Goal: Check status: Check status

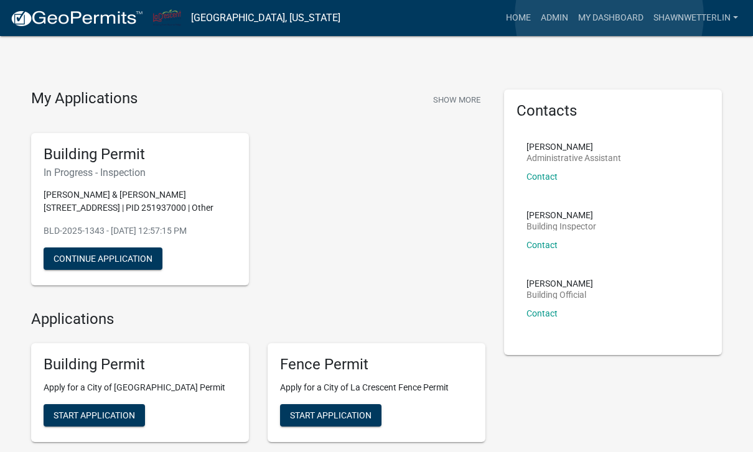
click at [610, 16] on link "My Dashboard" at bounding box center [610, 18] width 75 height 24
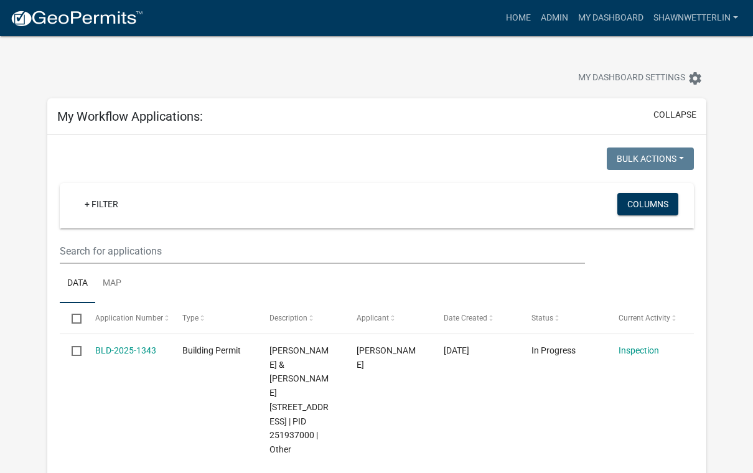
click at [692, 114] on button "collapse" at bounding box center [674, 114] width 43 height 13
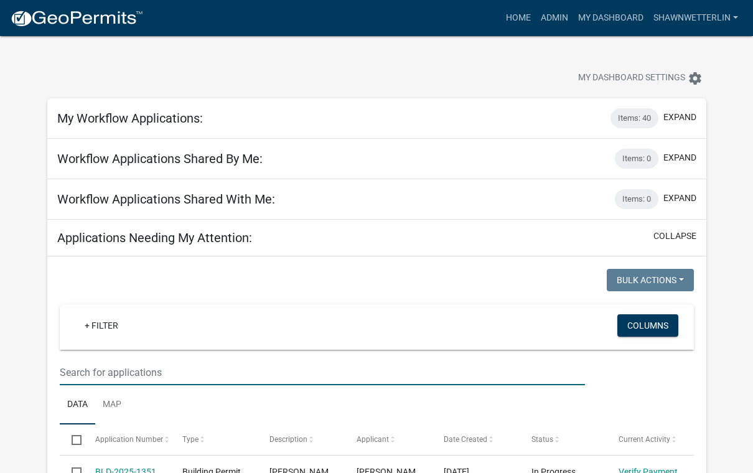
click at [67, 360] on input "text" at bounding box center [322, 373] width 525 height 26
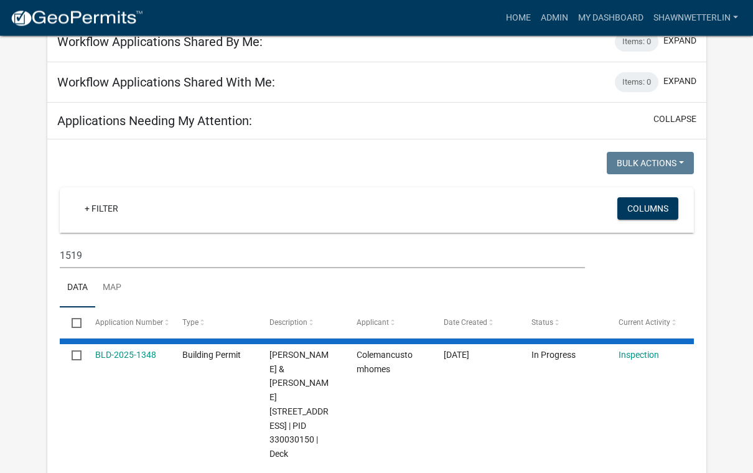
scroll to position [114, 0]
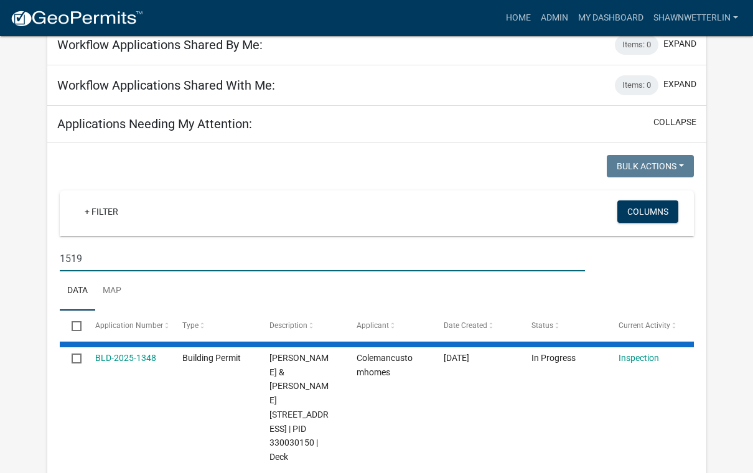
click at [89, 258] on input "1519" at bounding box center [322, 259] width 525 height 26
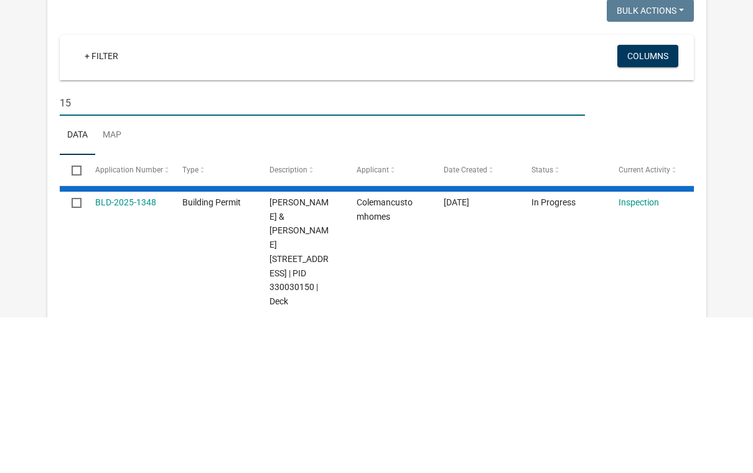
type input "1"
type input "Ambrosia"
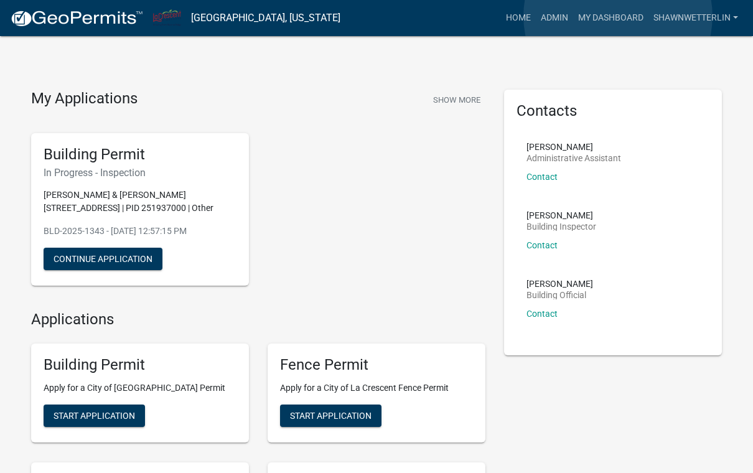
click at [618, 16] on link "My Dashboard" at bounding box center [610, 18] width 75 height 24
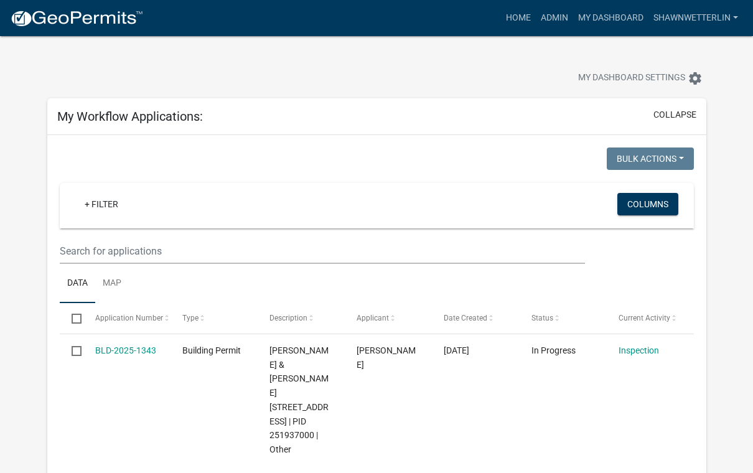
click at [684, 118] on button "collapse" at bounding box center [674, 114] width 43 height 13
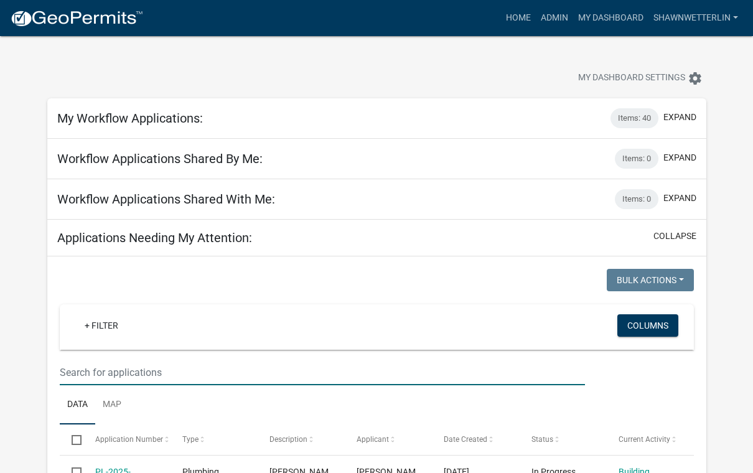
click at [65, 369] on input "text" at bounding box center [322, 373] width 525 height 26
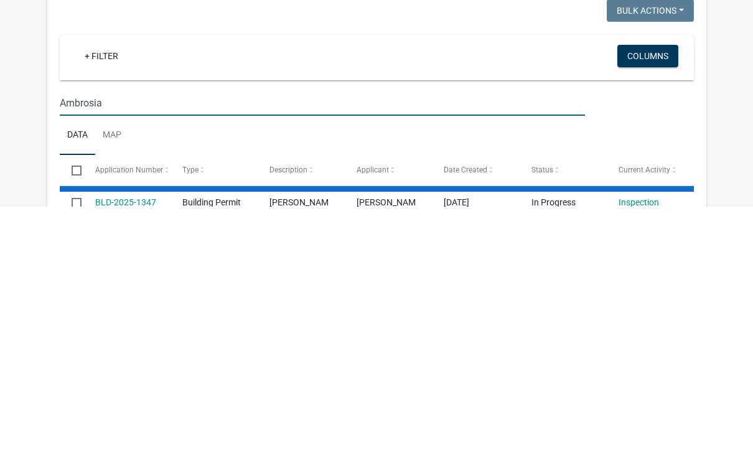
type input "Ambrosia"
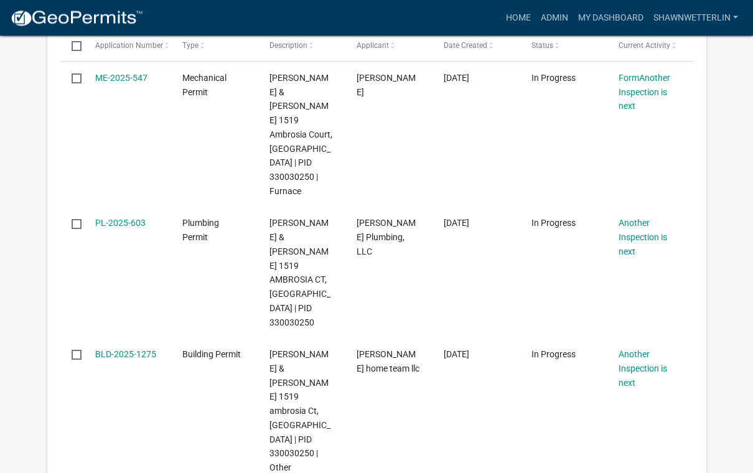
scroll to position [395, 0]
click at [110, 348] on link "BLD-2025-1275" at bounding box center [125, 353] width 61 height 10
